Goal: Information Seeking & Learning: Learn about a topic

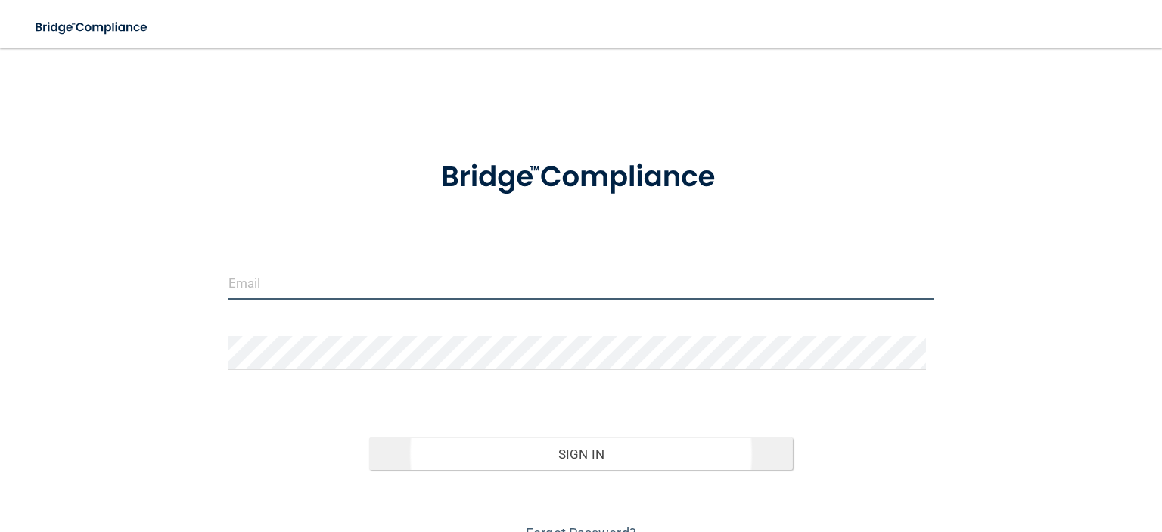
type input "[EMAIL_ADDRESS][DOMAIN_NAME]"
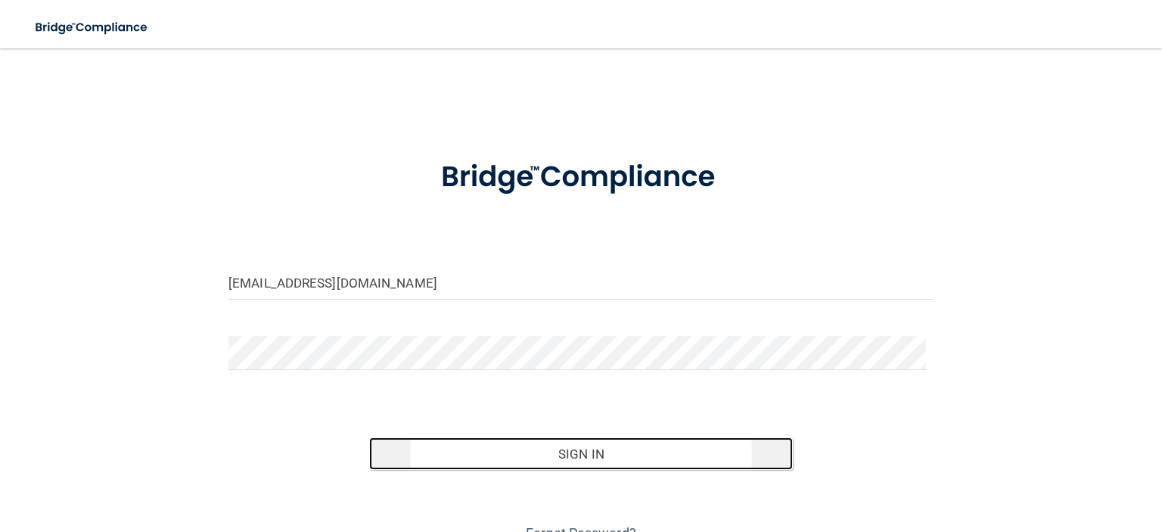
click at [605, 458] on button "Sign In" at bounding box center [580, 453] width 423 height 33
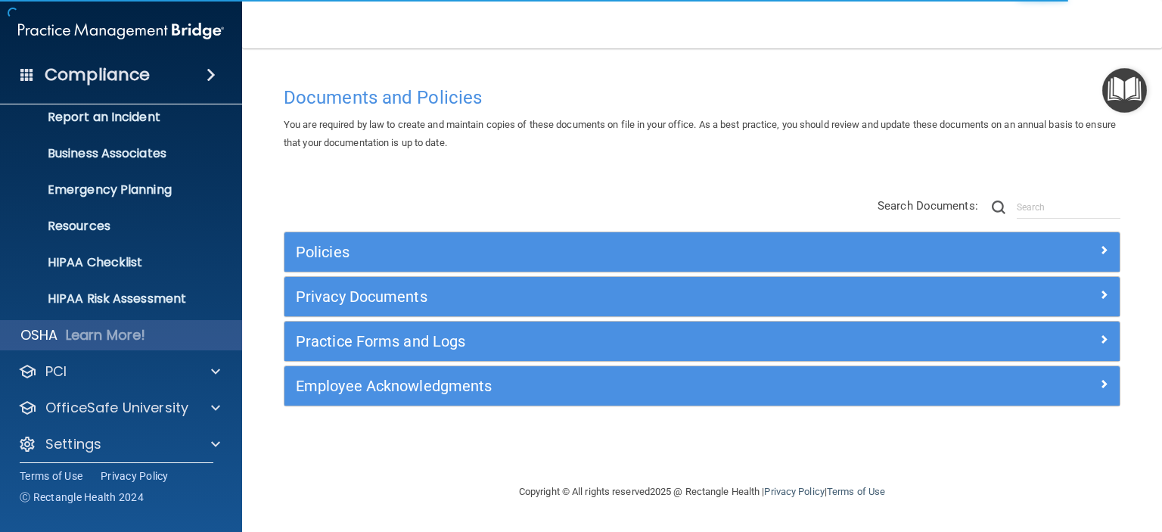
scroll to position [95, 0]
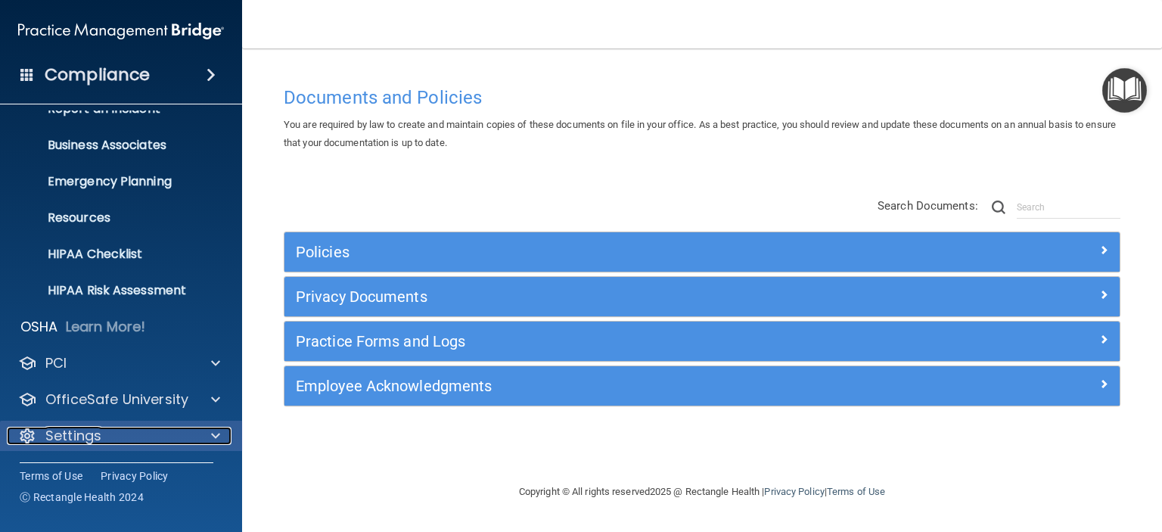
click at [118, 432] on div "Settings" at bounding box center [101, 436] width 188 height 18
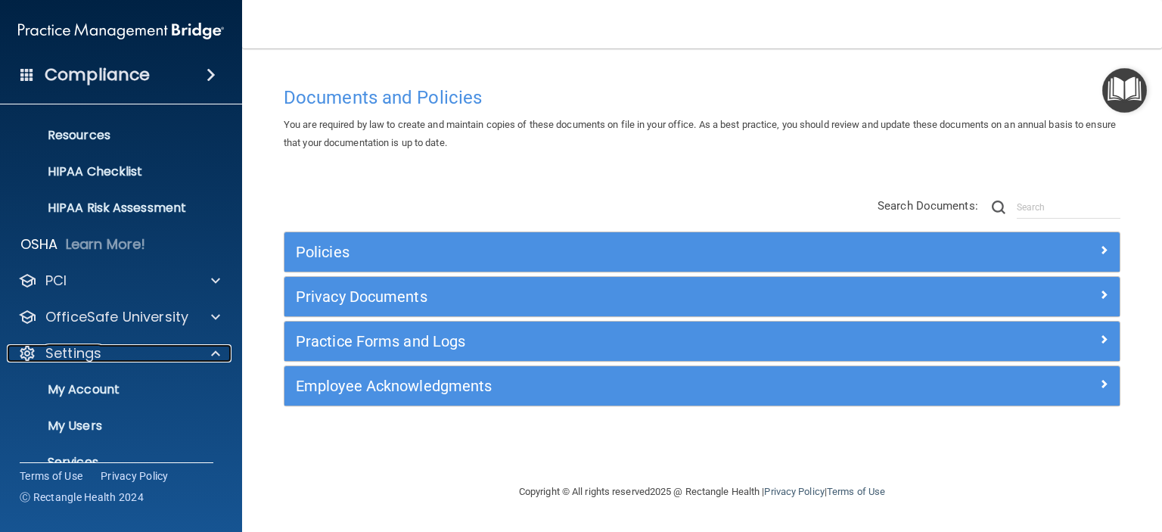
scroll to position [241, 0]
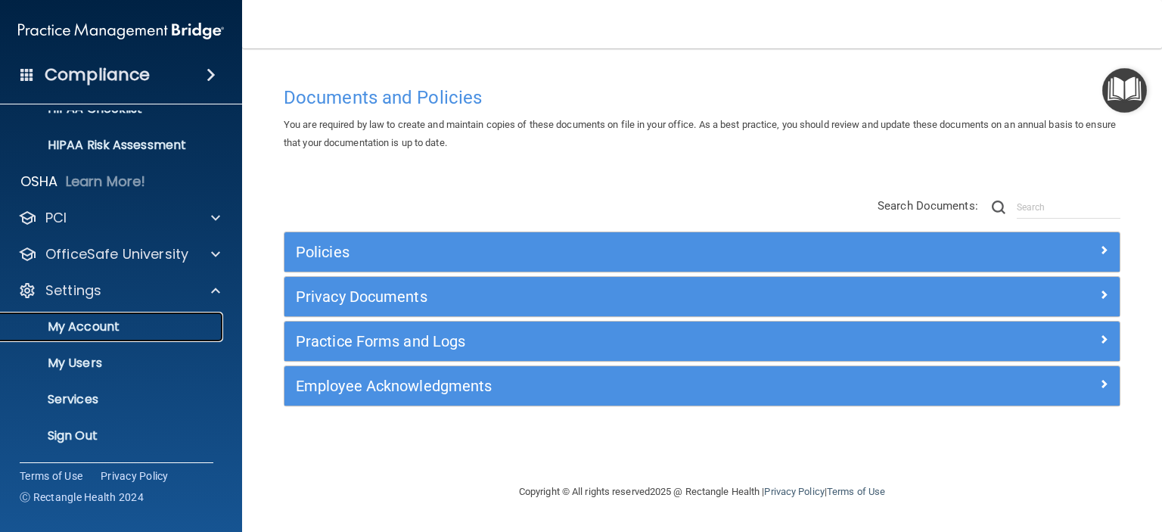
click at [106, 334] on link "My Account" at bounding box center [104, 327] width 238 height 30
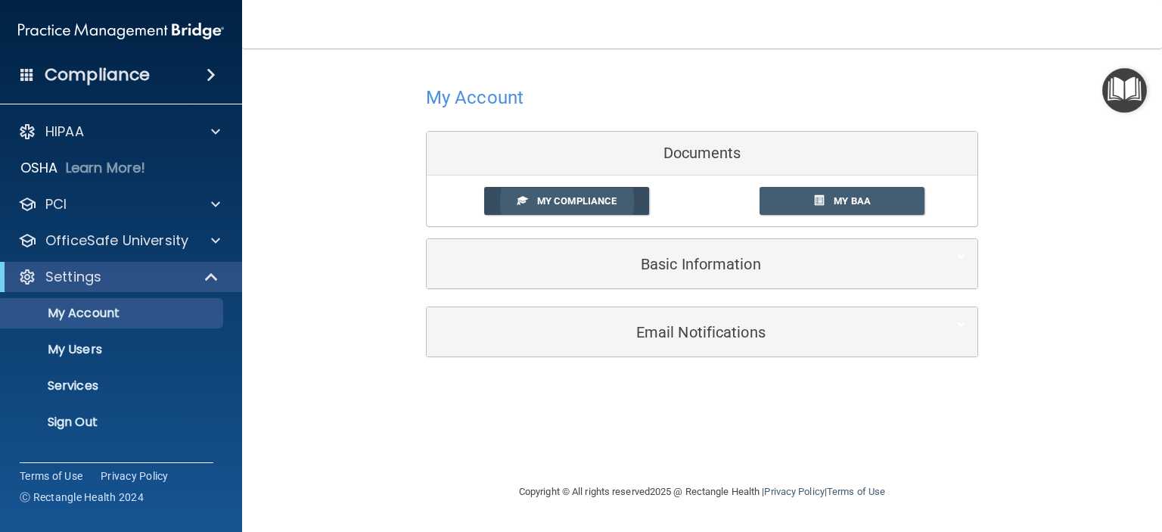
click at [604, 197] on span "My Compliance" at bounding box center [576, 200] width 79 height 11
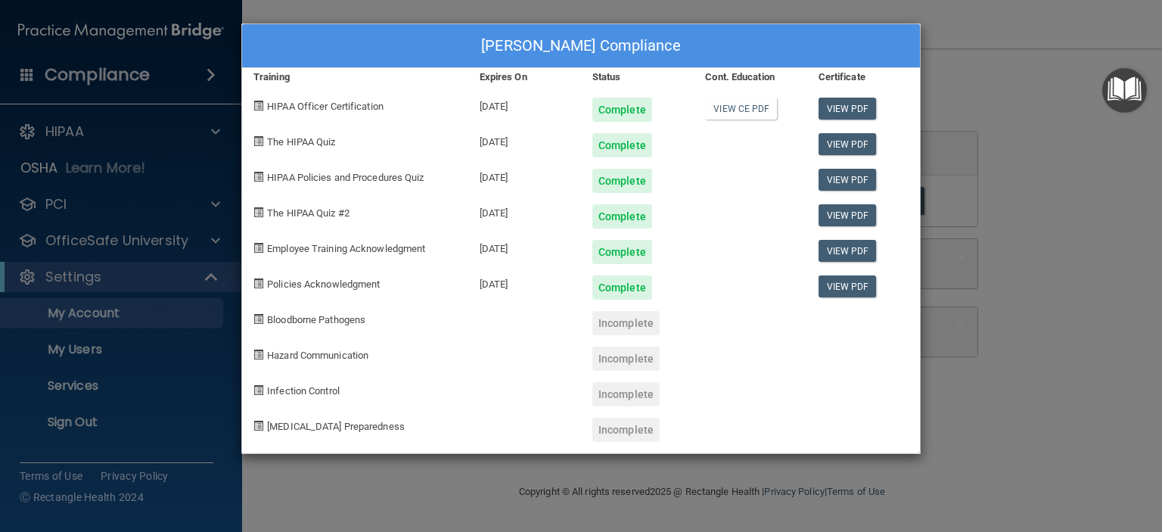
click at [1003, 105] on div "[PERSON_NAME] Compliance Training Expires On Status Cont. Education Certificate…" at bounding box center [581, 266] width 1162 height 532
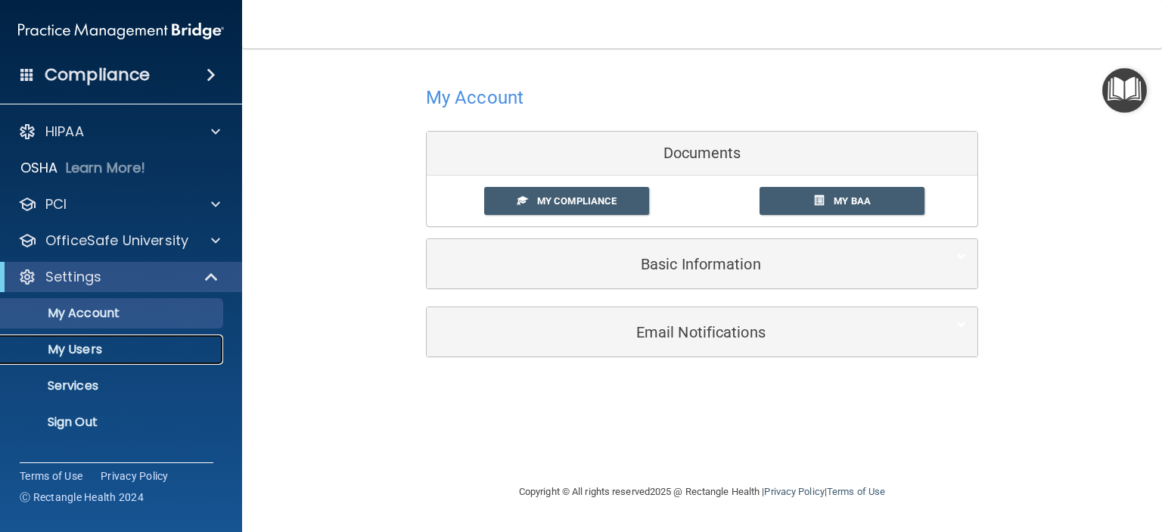
click at [121, 353] on p "My Users" at bounding box center [113, 349] width 206 height 15
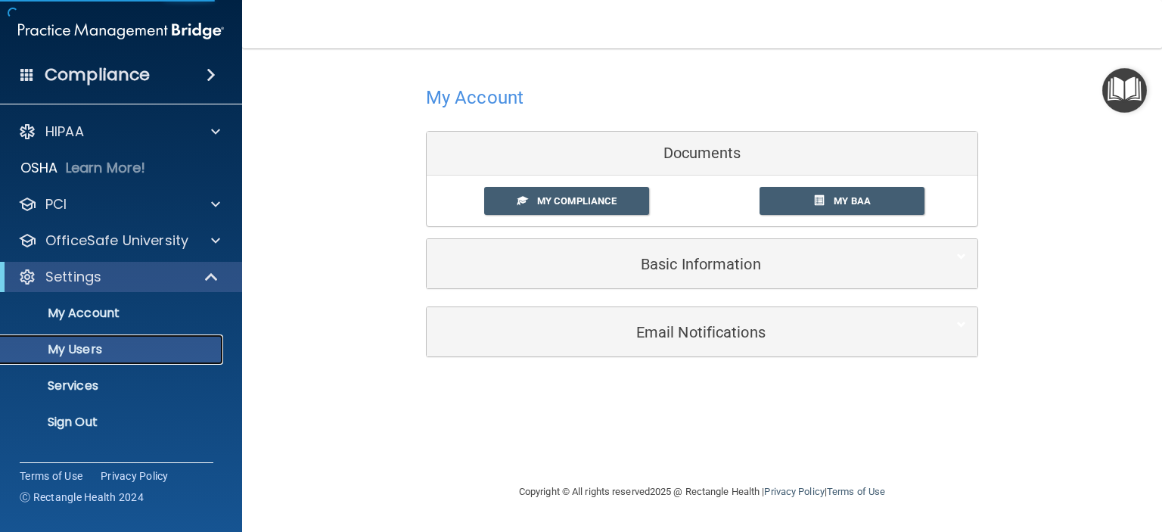
select select "20"
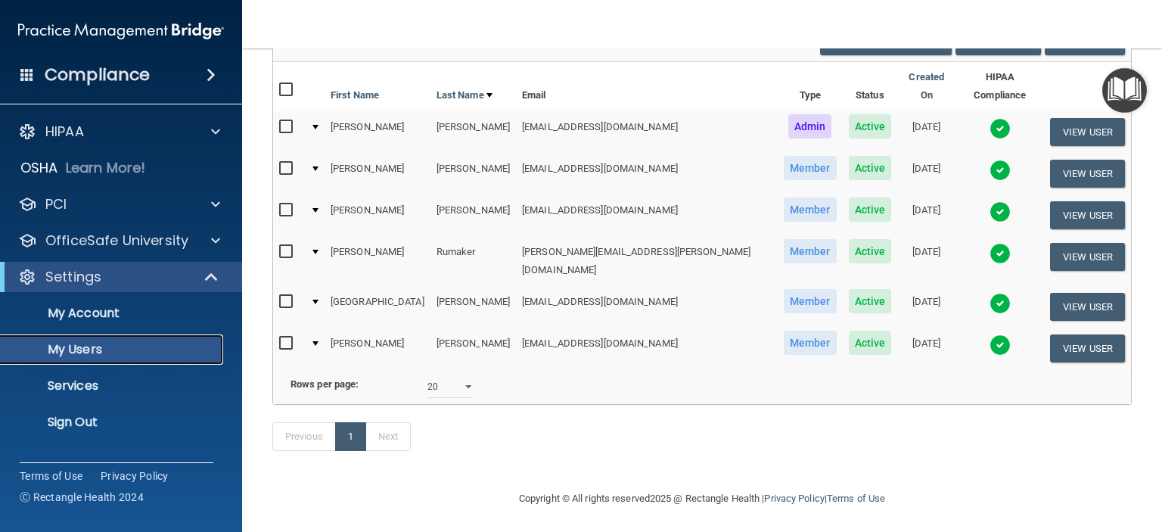
scroll to position [152, 0]
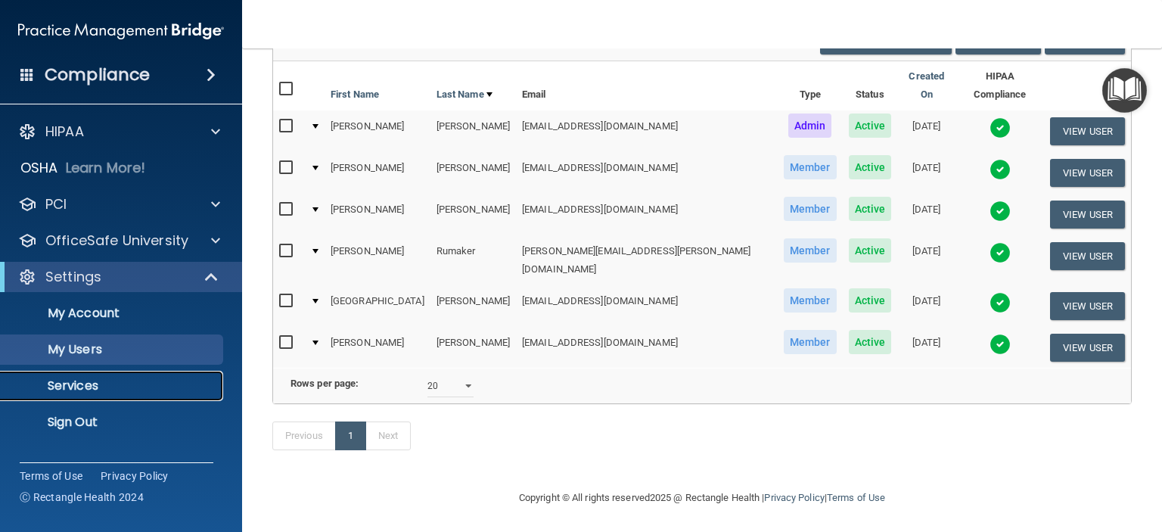
click at [101, 387] on p "Services" at bounding box center [113, 385] width 206 height 15
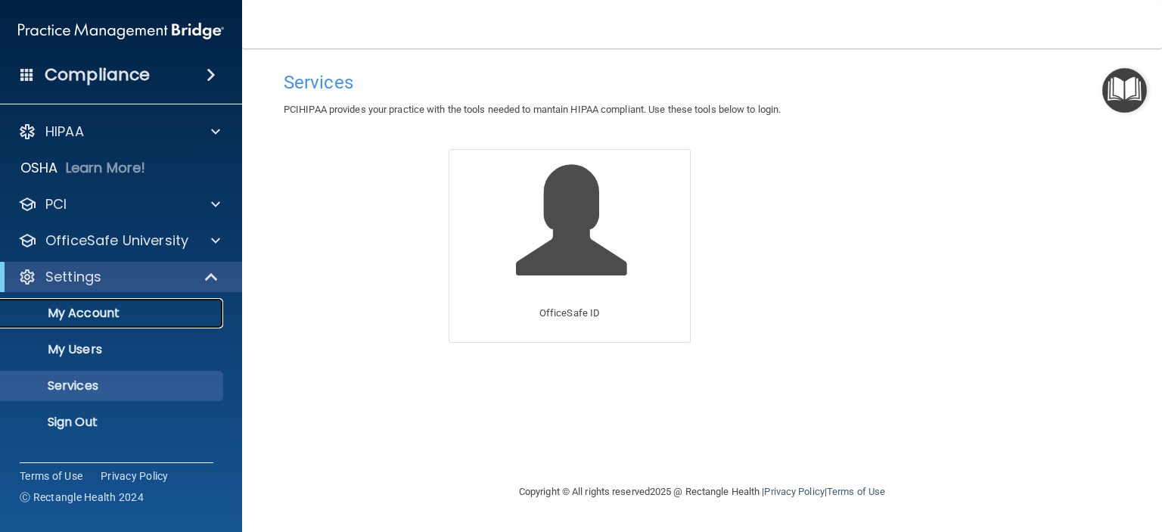
click at [85, 311] on p "My Account" at bounding box center [113, 313] width 206 height 15
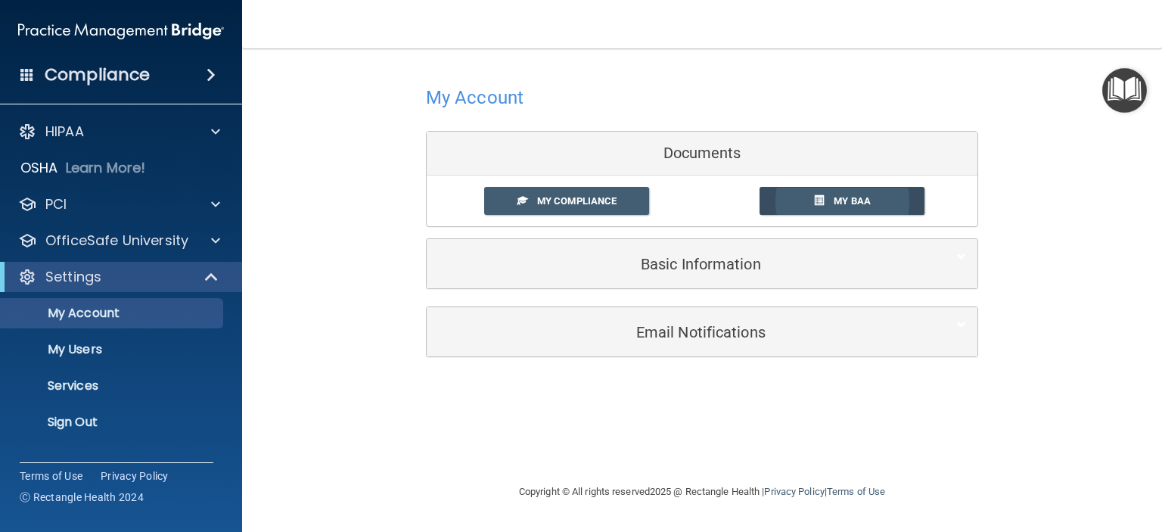
click at [857, 200] on span "My BAA" at bounding box center [852, 200] width 37 height 11
click at [124, 355] on p "My Users" at bounding box center [113, 349] width 206 height 15
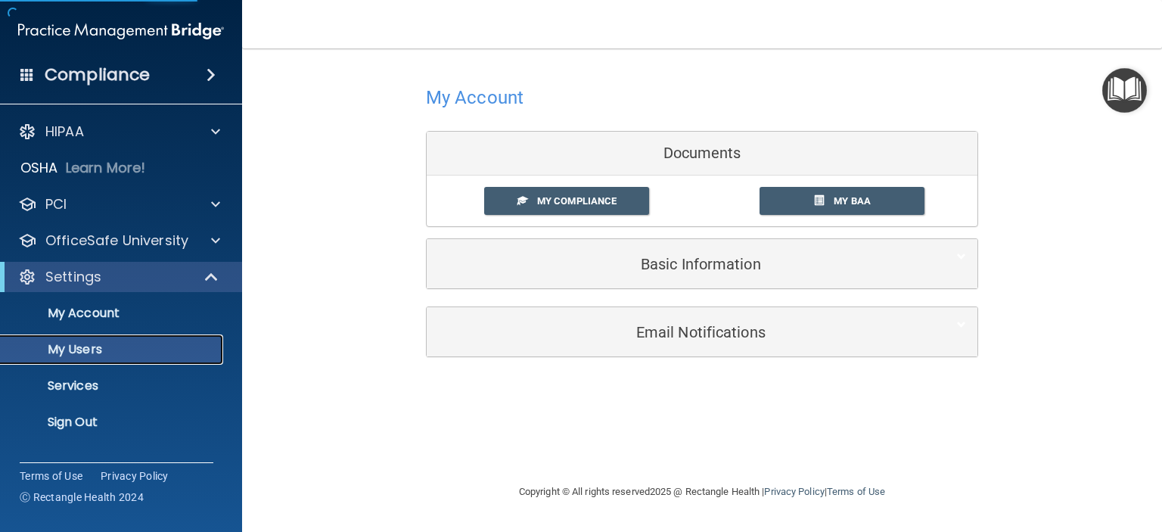
select select "20"
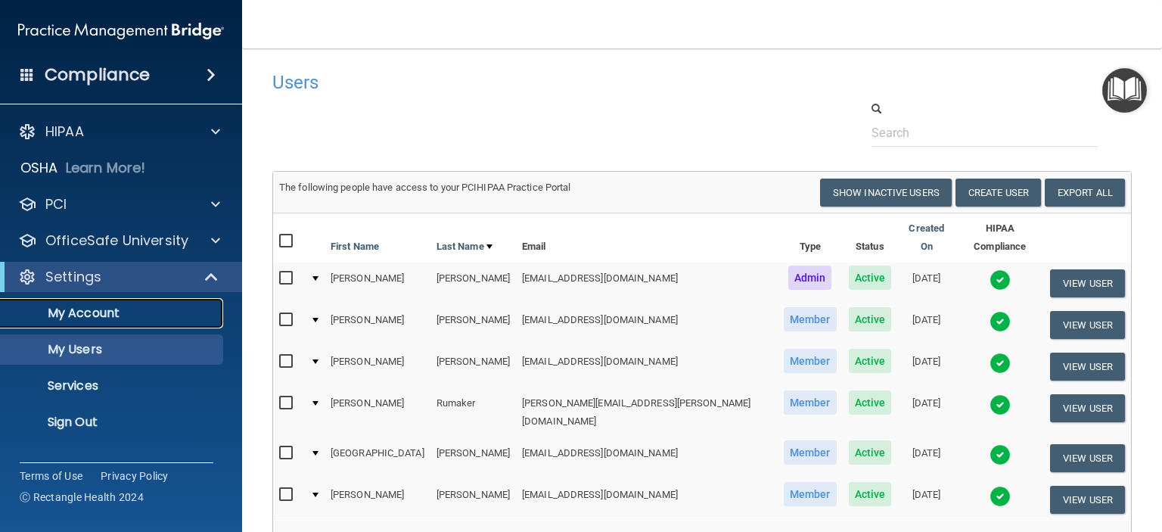
click at [109, 318] on p "My Account" at bounding box center [113, 313] width 206 height 15
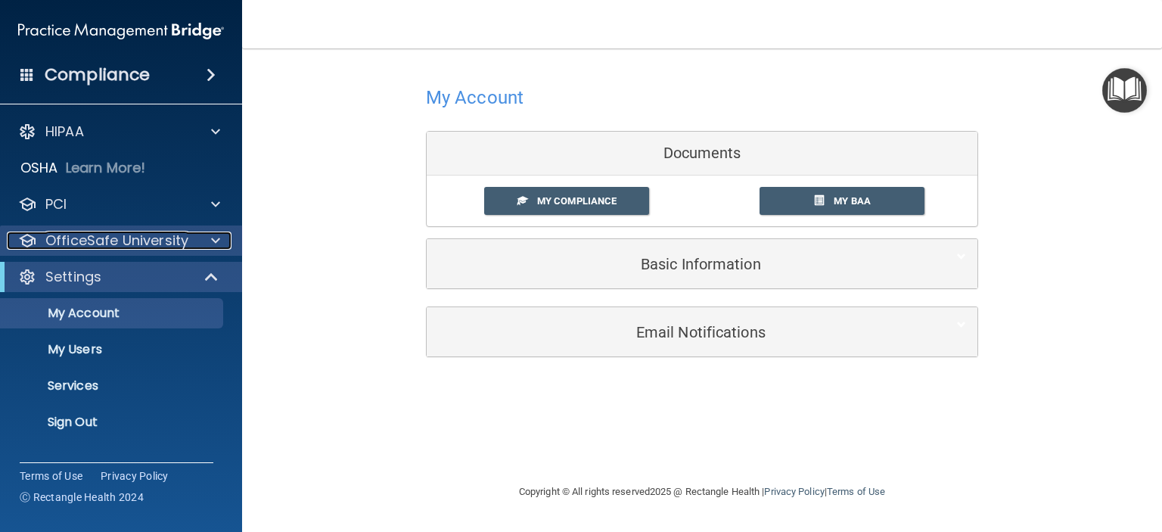
click at [194, 238] on div at bounding box center [213, 240] width 38 height 18
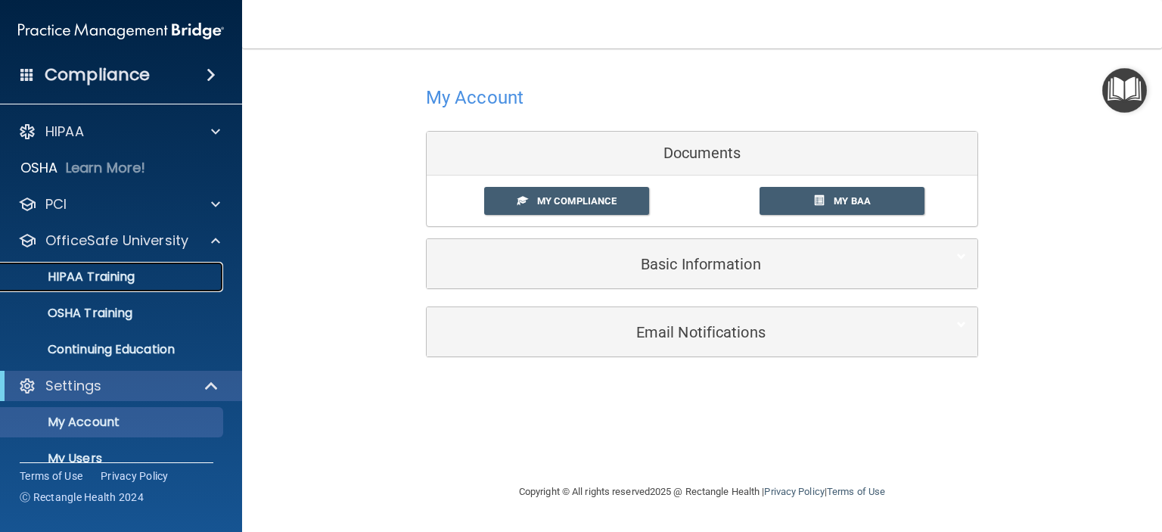
click at [88, 281] on p "HIPAA Training" at bounding box center [72, 276] width 125 height 15
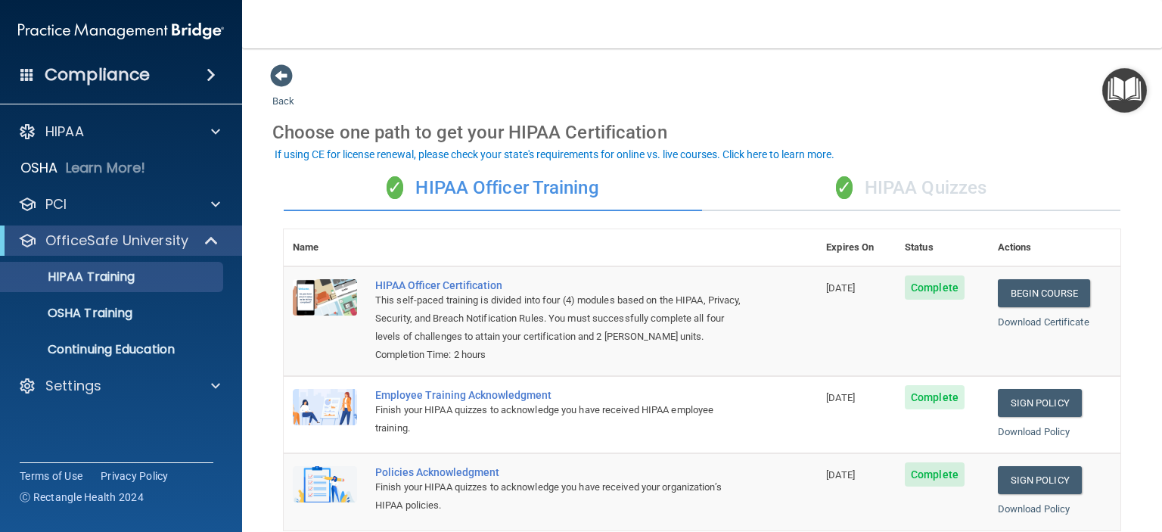
click at [929, 189] on div "✓ HIPAA Quizzes" at bounding box center [911, 188] width 418 height 45
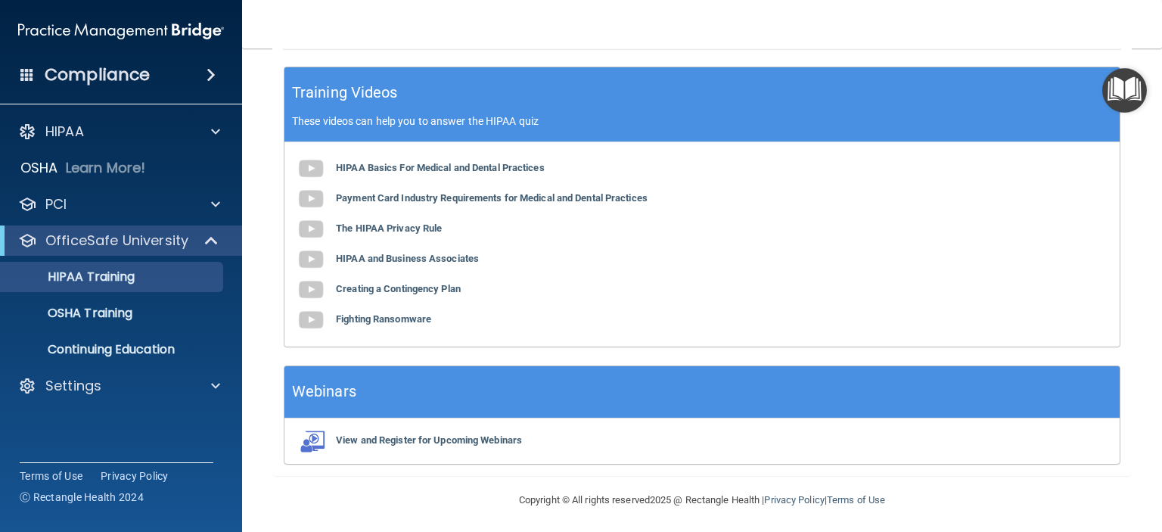
scroll to position [604, 0]
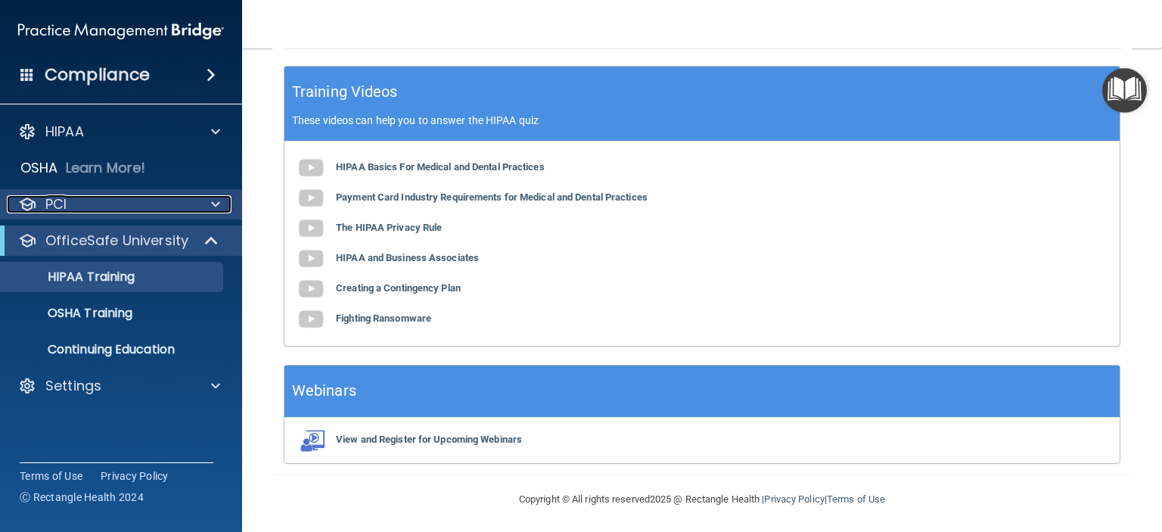
click at [94, 206] on div "PCI" at bounding box center [101, 204] width 188 height 18
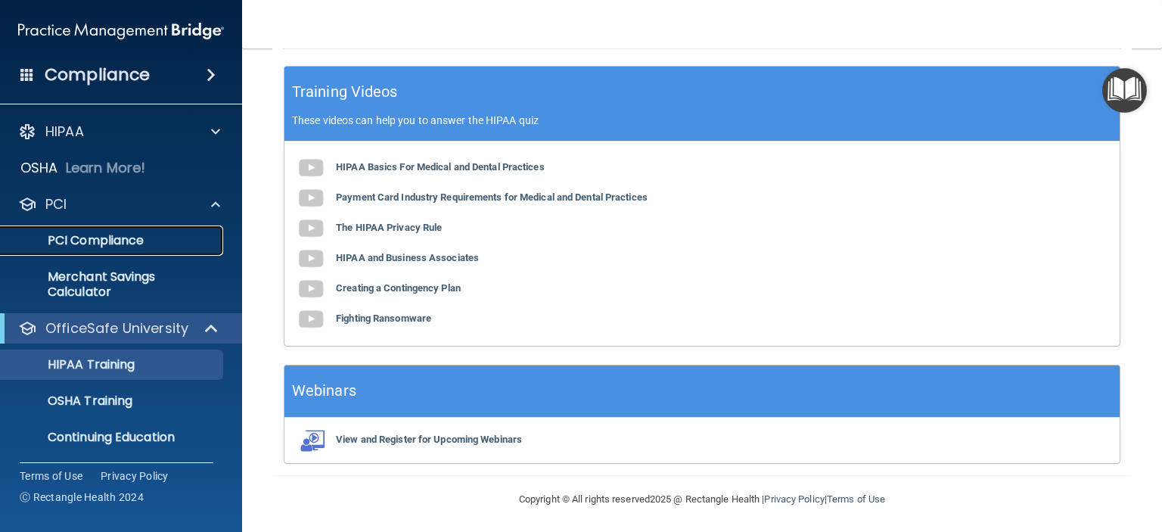
click at [141, 247] on p "PCI Compliance" at bounding box center [113, 240] width 206 height 15
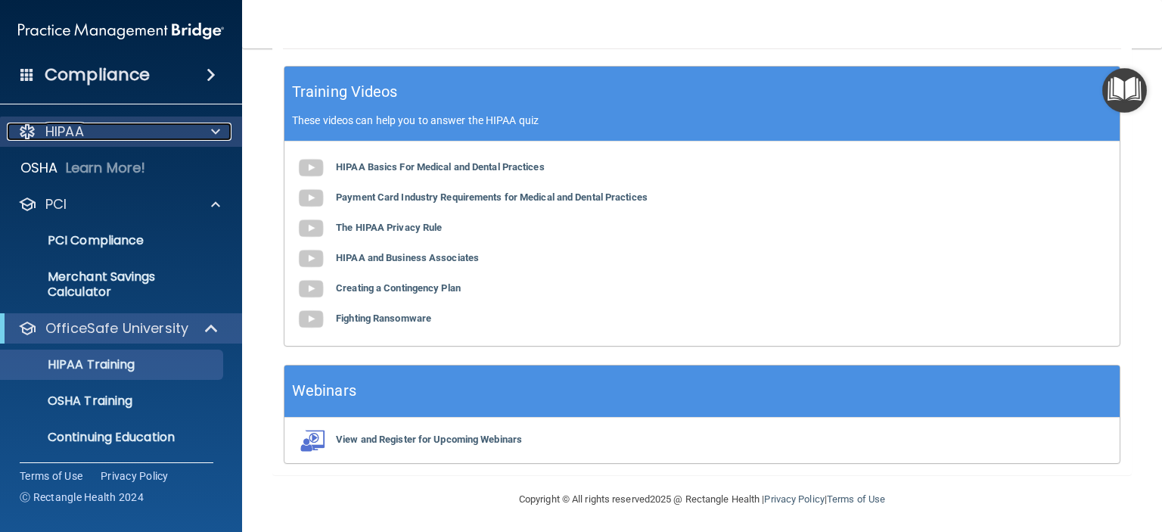
click at [100, 139] on div "HIPAA" at bounding box center [101, 132] width 188 height 18
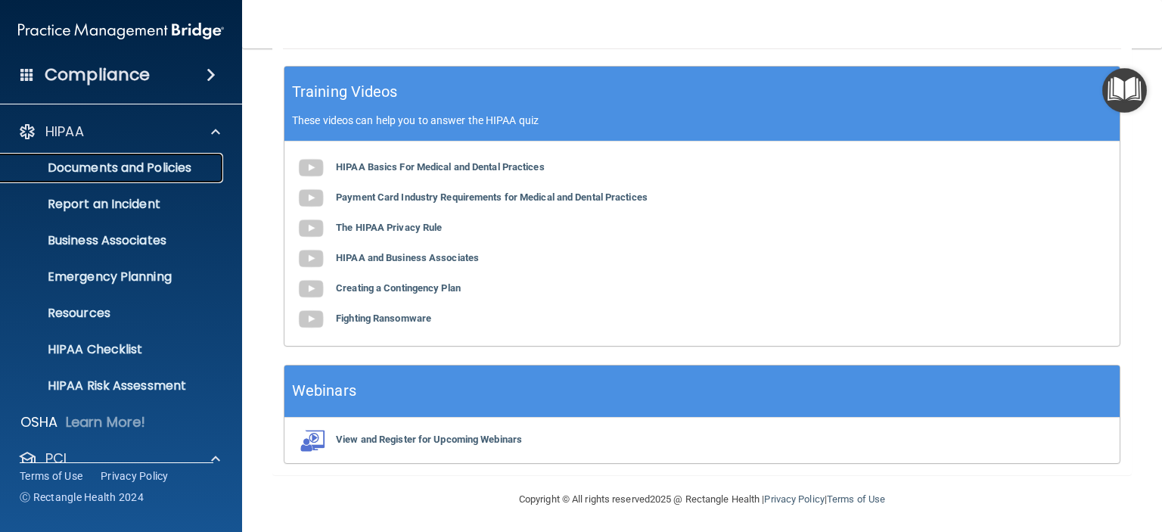
click at [98, 169] on p "Documents and Policies" at bounding box center [113, 167] width 206 height 15
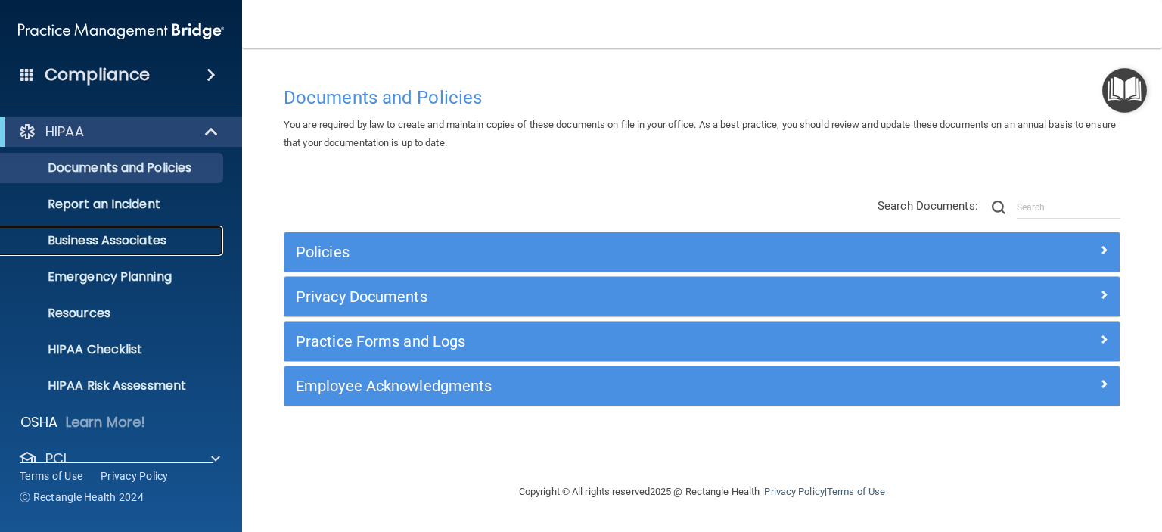
click at [97, 246] on p "Business Associates" at bounding box center [113, 240] width 206 height 15
